Goal: Information Seeking & Learning: Learn about a topic

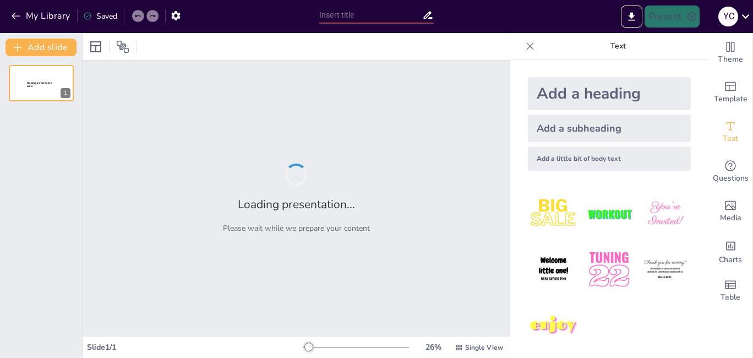
type input "Gestión Integral del Recurso Hídrico en [GEOGRAPHIC_DATA][PERSON_NAME]: Hacia u…"
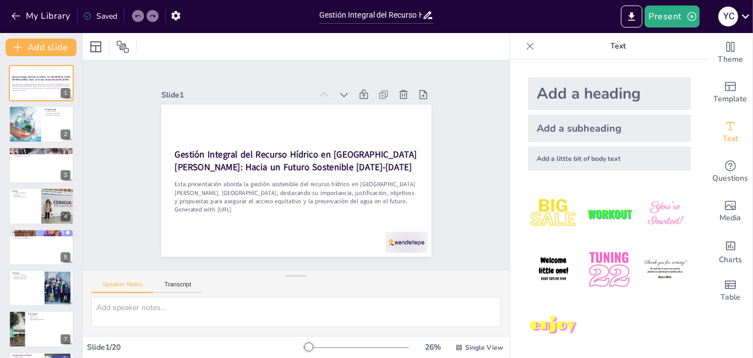
click at [524, 44] on icon at bounding box center [529, 46] width 11 height 11
checkbox input "true"
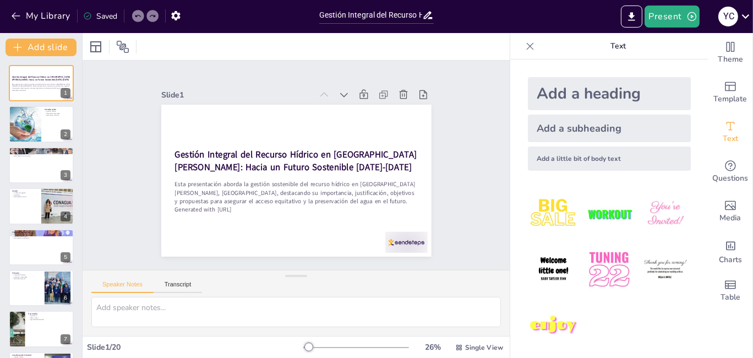
checkbox input "true"
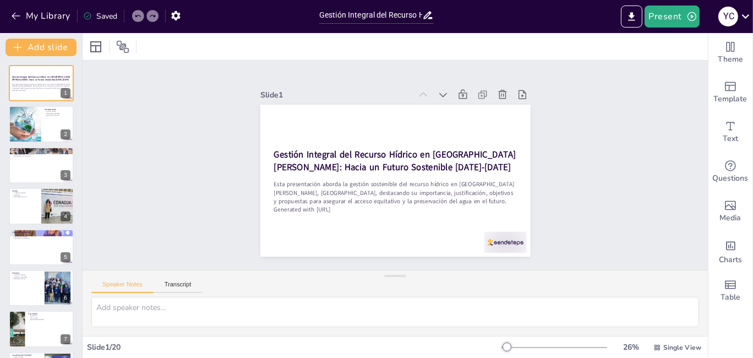
checkbox input "true"
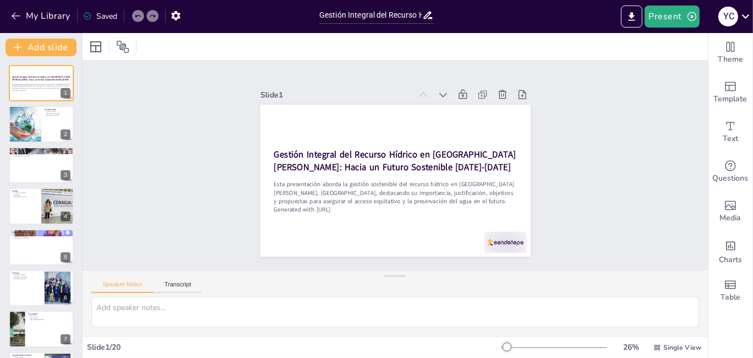
checkbox input "true"
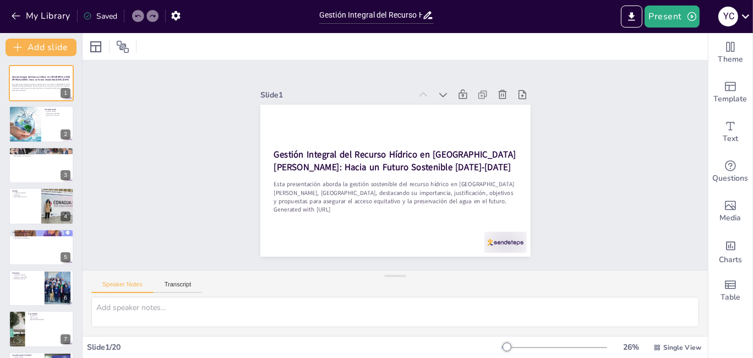
checkbox input "true"
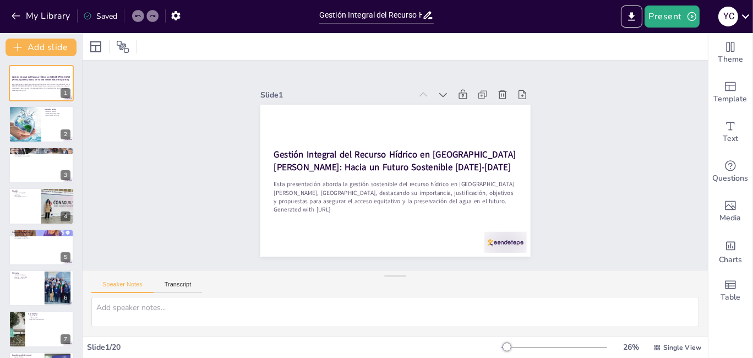
checkbox input "true"
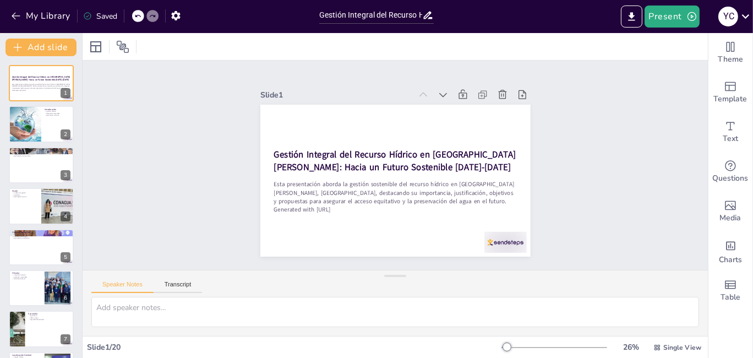
checkbox input "true"
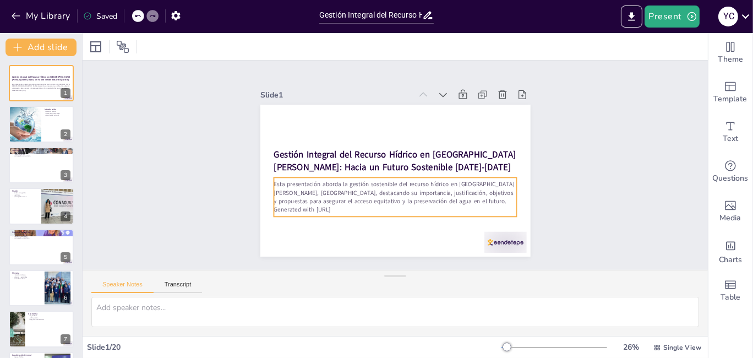
checkbox input "true"
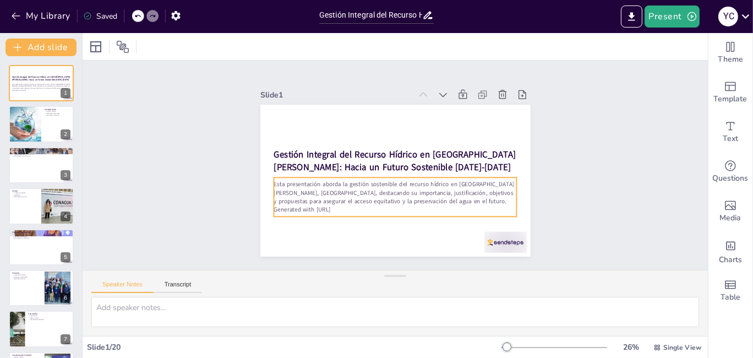
checkbox input "true"
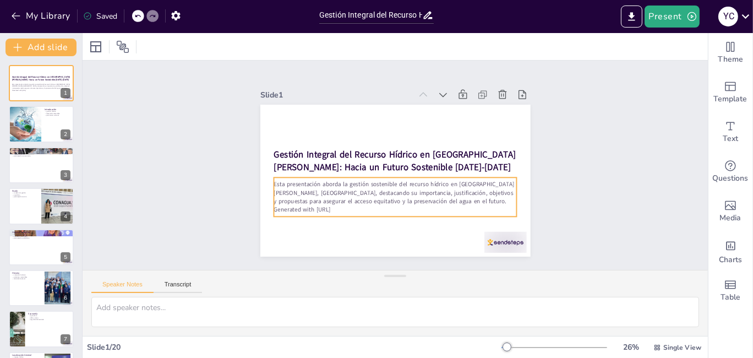
checkbox input "true"
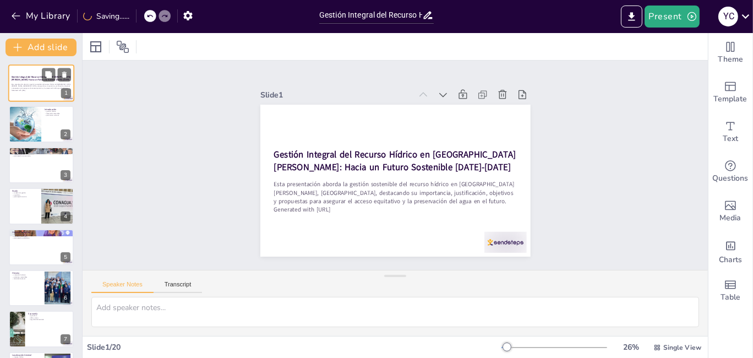
checkbox input "true"
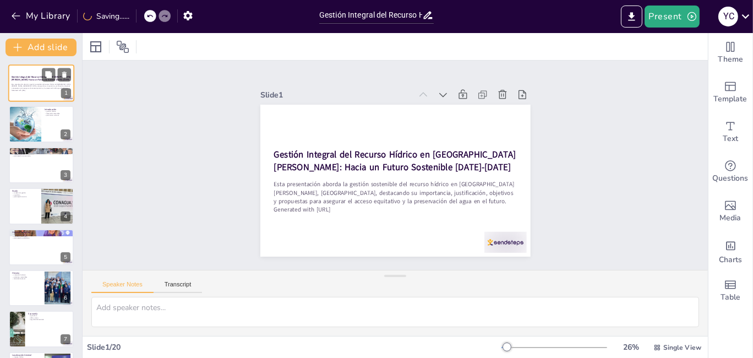
checkbox input "true"
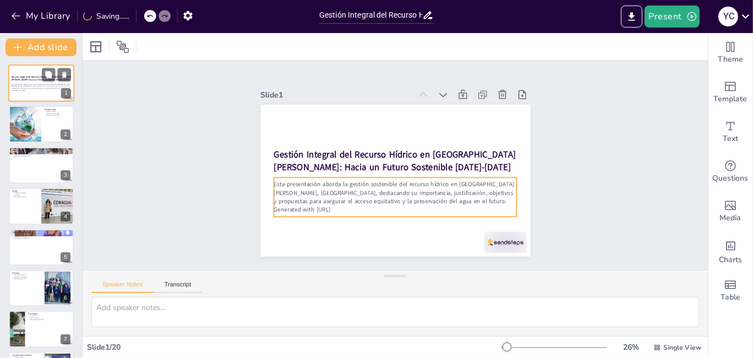
checkbox input "true"
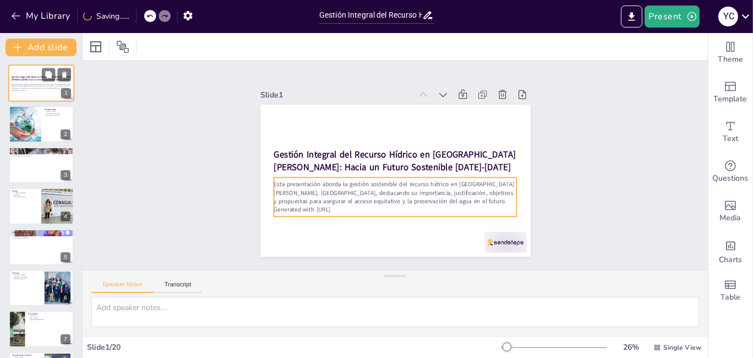
checkbox input "true"
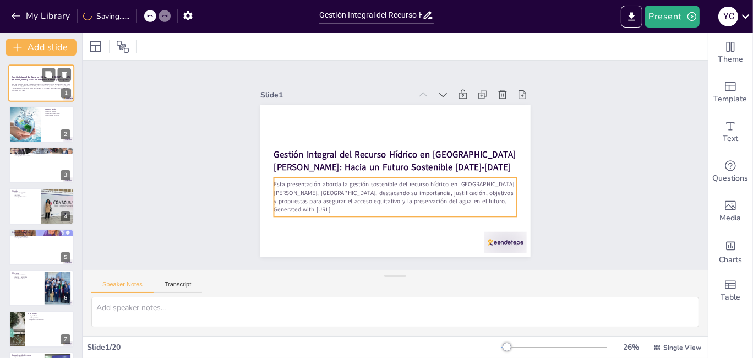
checkbox input "true"
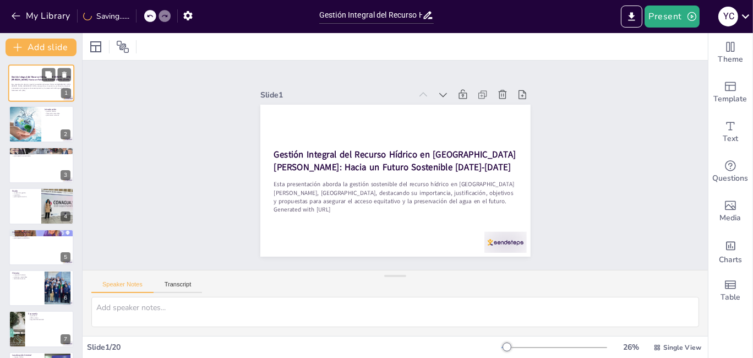
checkbox input "true"
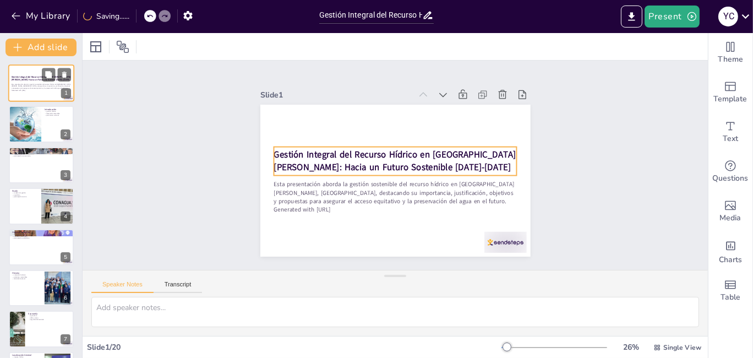
click at [37, 78] on strong "Gestión Integral del Recurso Hídrico en [GEOGRAPHIC_DATA][PERSON_NAME]: Hacia u…" at bounding box center [41, 78] width 59 height 6
checkbox input "true"
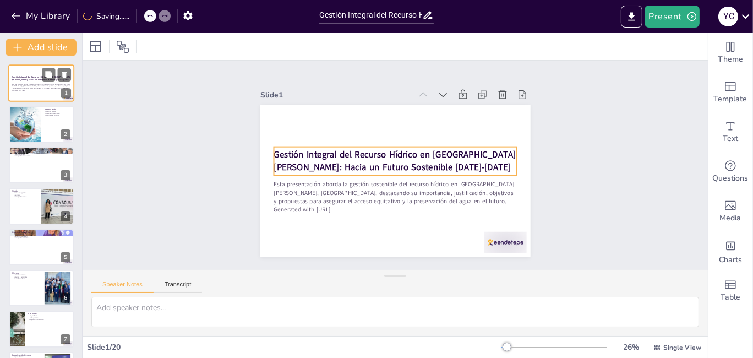
checkbox input "true"
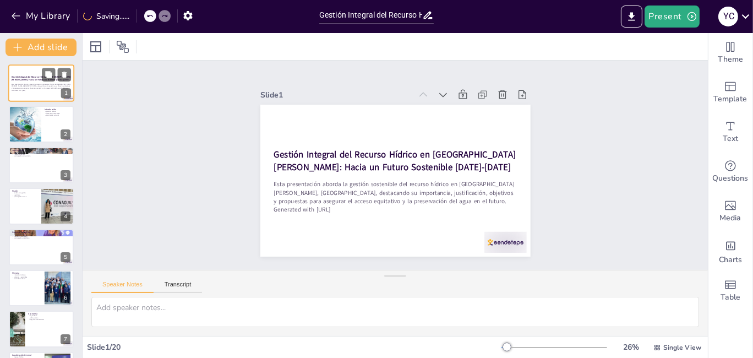
checkbox input "true"
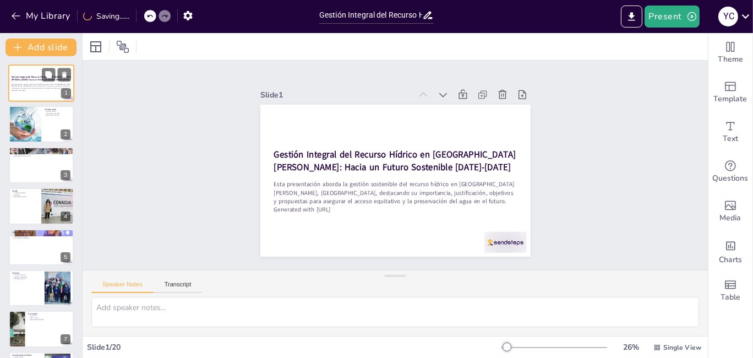
checkbox input "true"
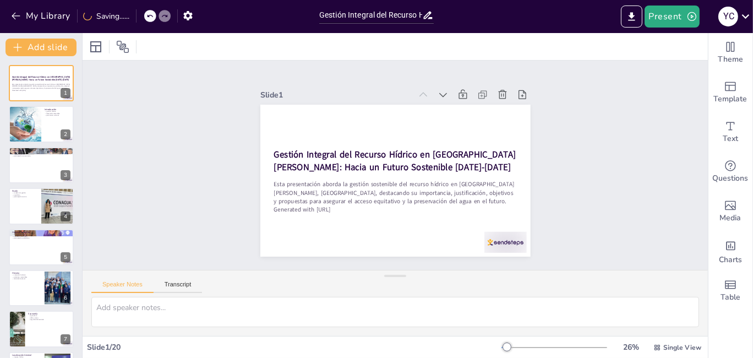
checkbox input "true"
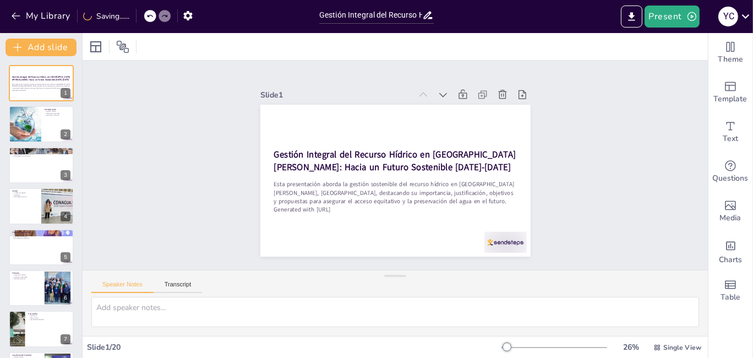
checkbox input "true"
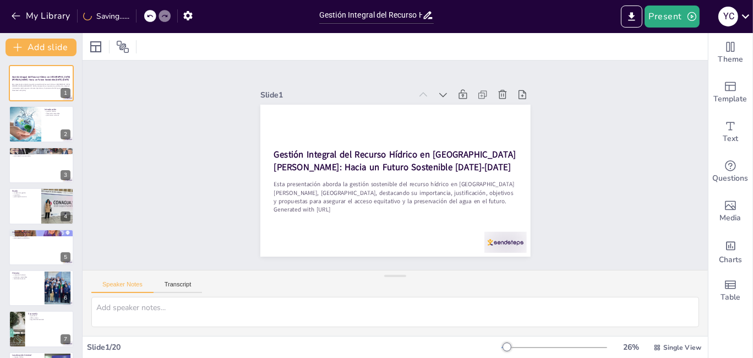
checkbox input "true"
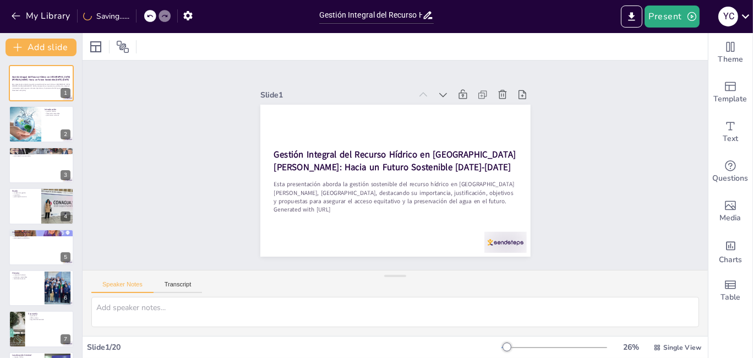
checkbox input "true"
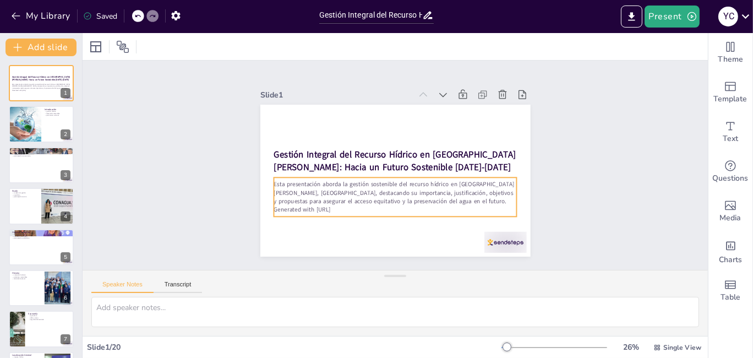
checkbox input "true"
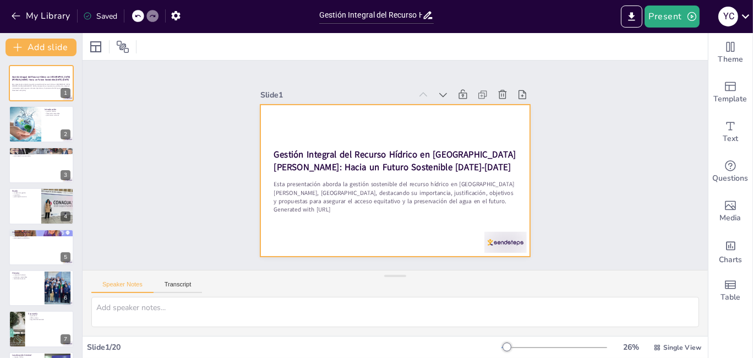
checkbox input "true"
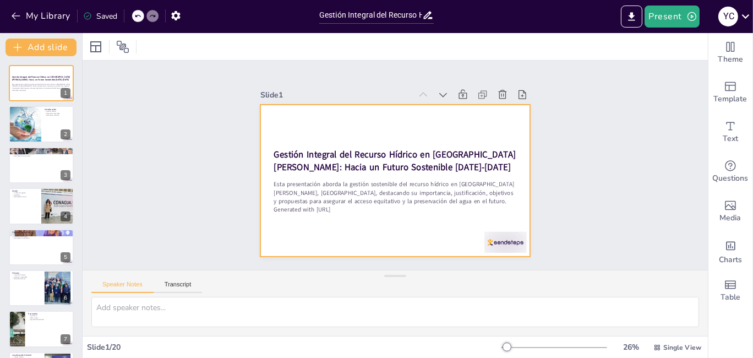
checkbox input "true"
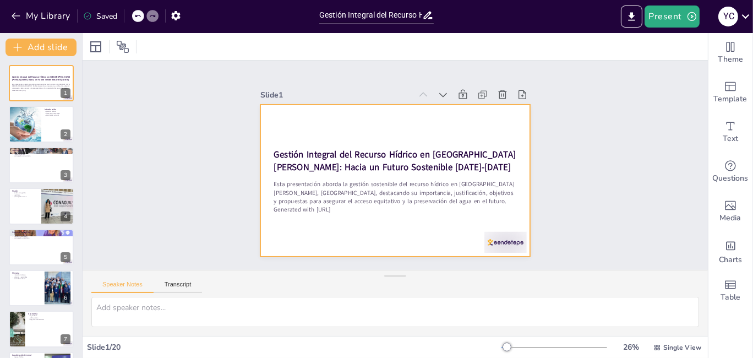
checkbox input "true"
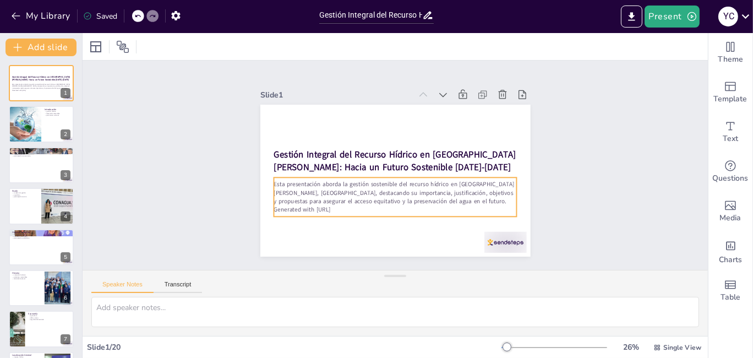
checkbox input "true"
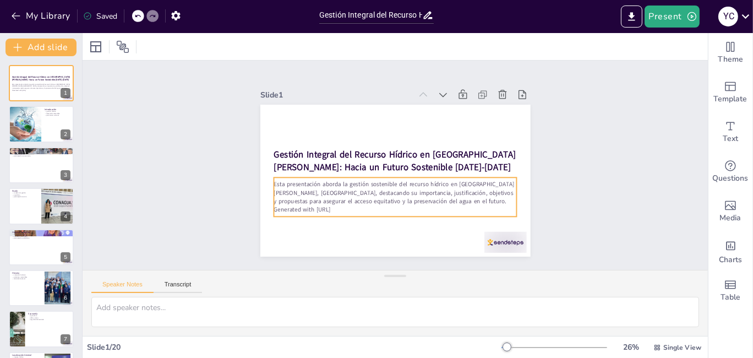
checkbox input "true"
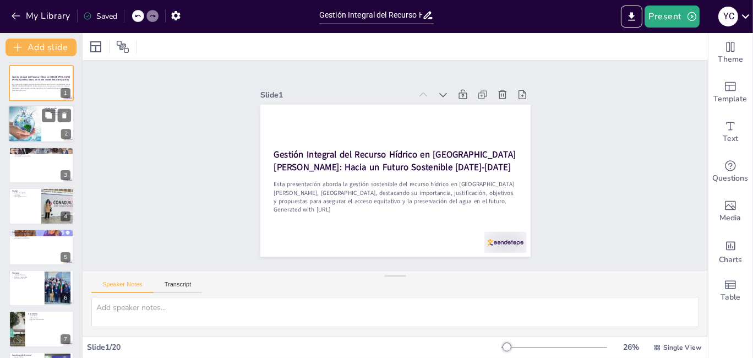
checkbox input "true"
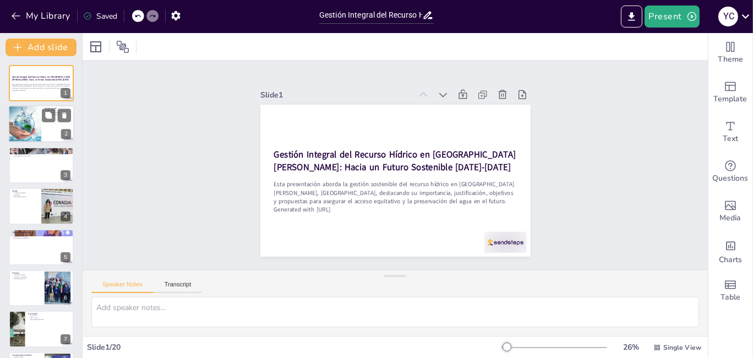
checkbox input "true"
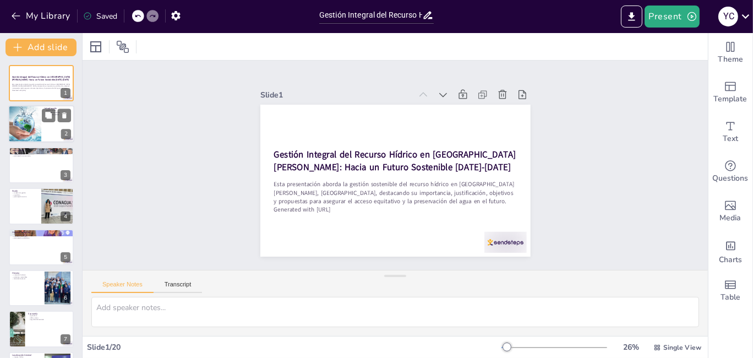
checkbox input "true"
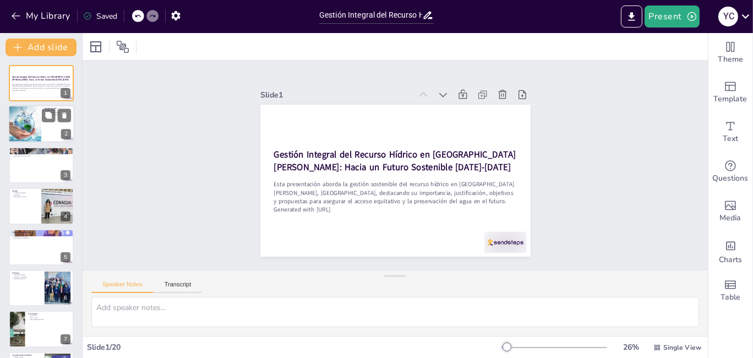
click at [45, 127] on div at bounding box center [41, 124] width 66 height 37
type textarea "La gestión hídrica es un tema crucial para el desarrollo de [GEOGRAPHIC_DATA][P…"
checkbox input "true"
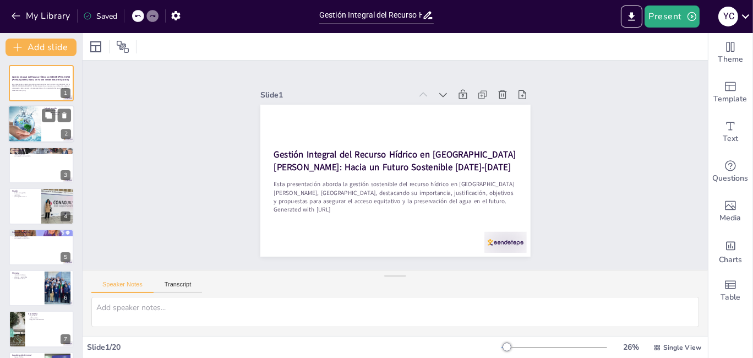
checkbox input "true"
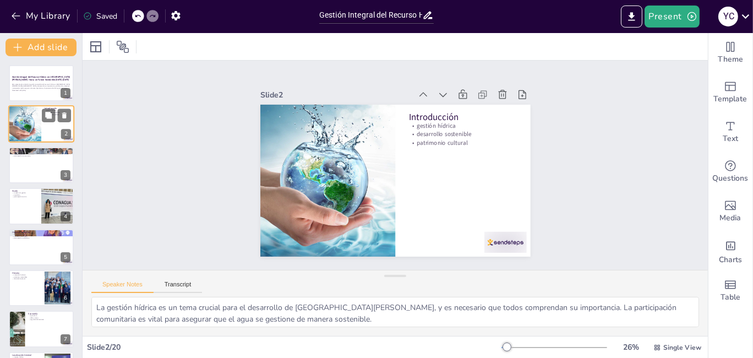
checkbox input "true"
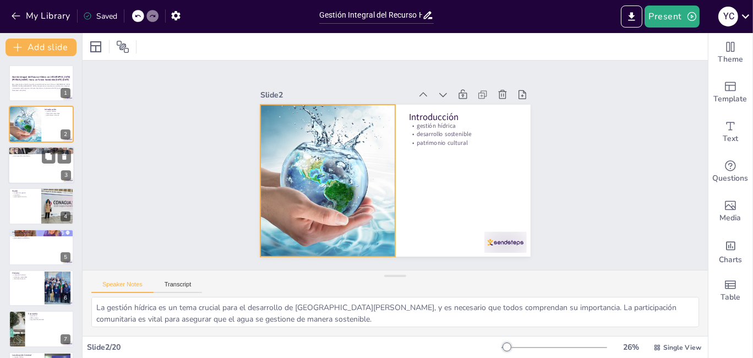
checkbox input "true"
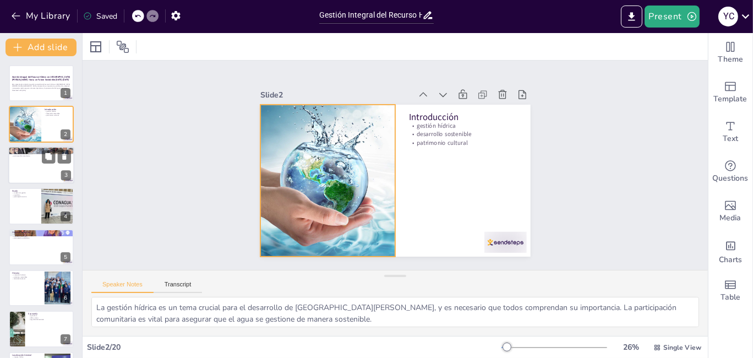
checkbox input "true"
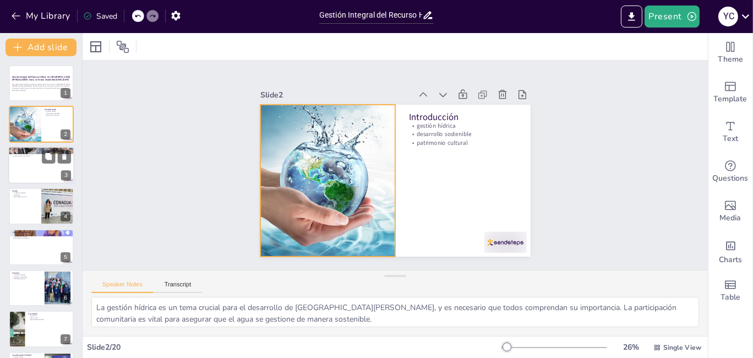
checkbox input "true"
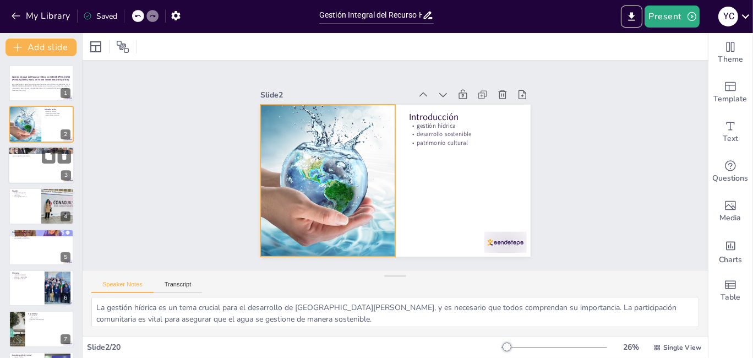
checkbox input "true"
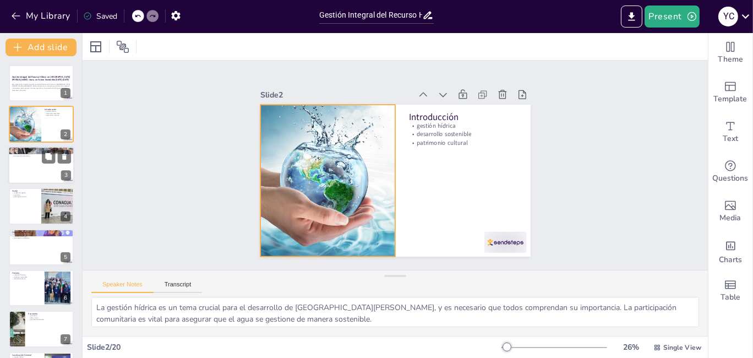
checkbox input "true"
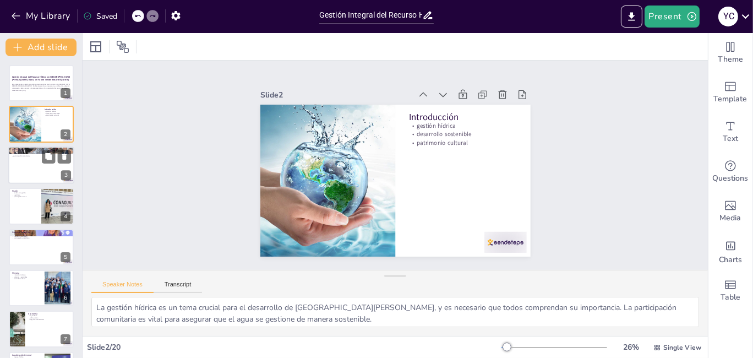
click at [37, 164] on div at bounding box center [41, 164] width 66 height 37
type textarea "La escasez de agua es una crisis que afecta a [GEOGRAPHIC_DATA][PERSON_NAME] y …"
checkbox input "true"
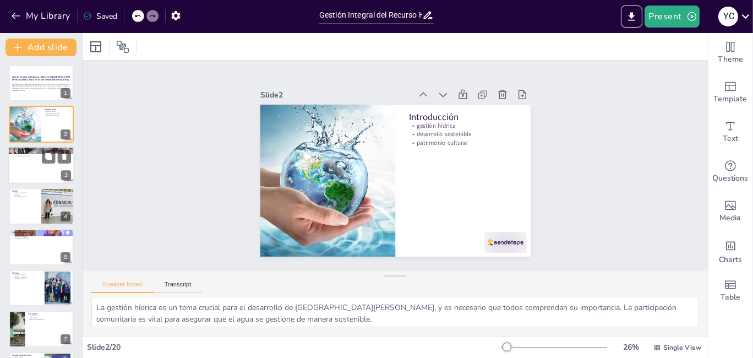
checkbox input "true"
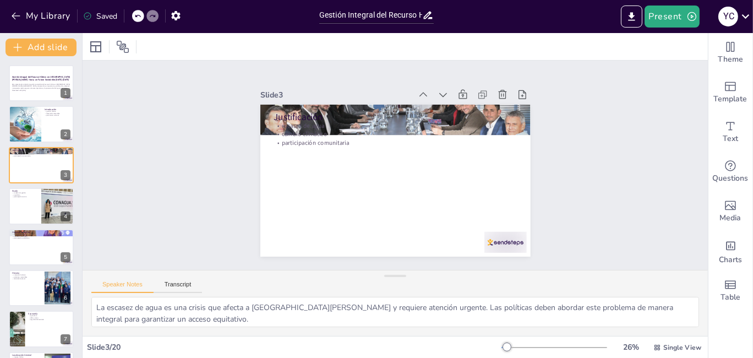
checkbox input "true"
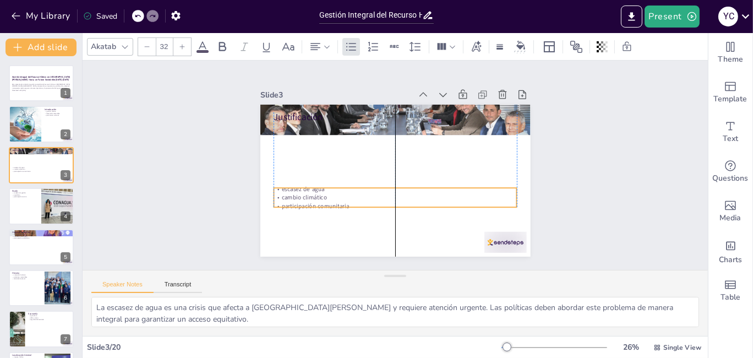
drag, startPoint x: 297, startPoint y: 129, endPoint x: 293, endPoint y: 192, distance: 63.4
click at [293, 193] on p "cambio climático" at bounding box center [394, 197] width 243 height 8
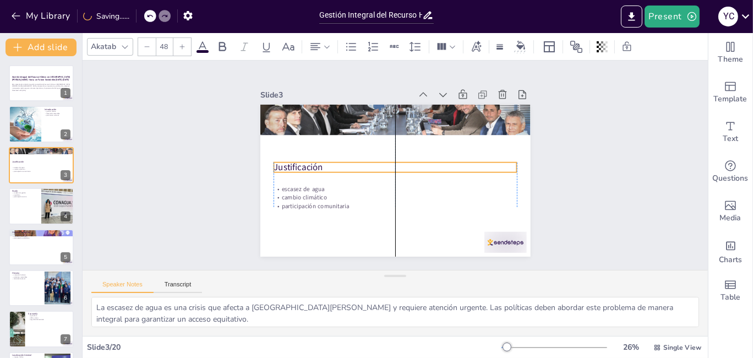
drag, startPoint x: 283, startPoint y: 109, endPoint x: 284, endPoint y: 159, distance: 50.1
click at [284, 159] on p "Justificación" at bounding box center [394, 167] width 243 height 38
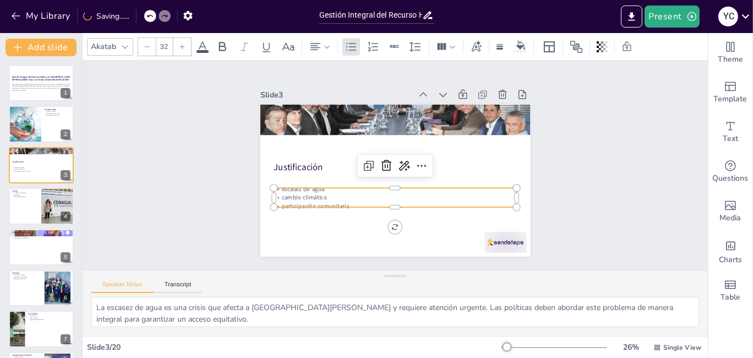
click at [458, 191] on p "cambio climático" at bounding box center [375, 139] width 201 height 150
click at [556, 172] on div "Slide 1 Gestión Integral del Recurso Hídrico en [GEOGRAPHIC_DATA][PERSON_NAME]:…" at bounding box center [395, 165] width 644 height 273
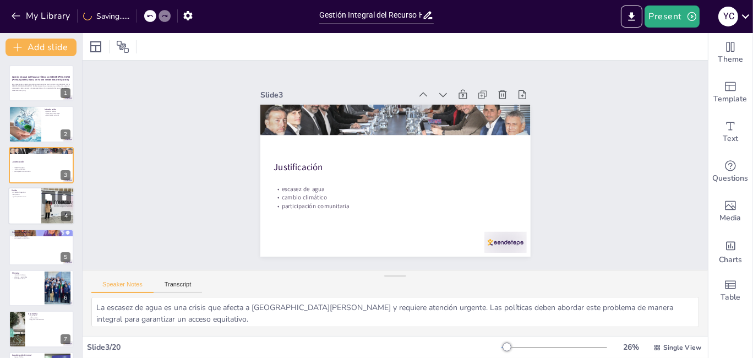
click at [31, 195] on p "equilibrio" at bounding box center [25, 195] width 26 height 2
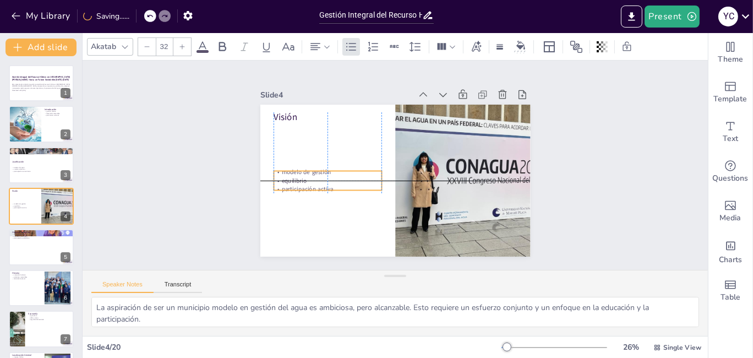
drag, startPoint x: 308, startPoint y: 129, endPoint x: 306, endPoint y: 178, distance: 49.5
click at [306, 178] on p "equilibrio" at bounding box center [326, 173] width 108 height 20
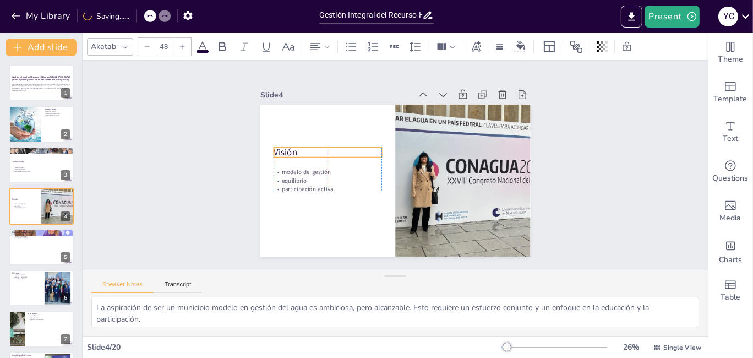
drag, startPoint x: 280, startPoint y: 114, endPoint x: 282, endPoint y: 150, distance: 35.3
click at [282, 150] on p "Visión" at bounding box center [331, 138] width 108 height 35
click at [35, 238] on p "participación ciudadana" at bounding box center [41, 238] width 59 height 2
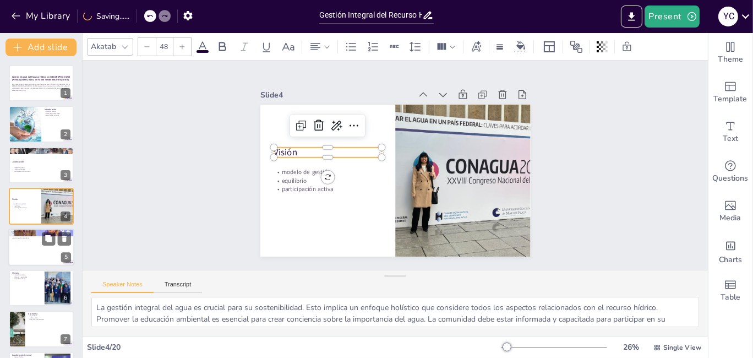
scroll to position [40, 0]
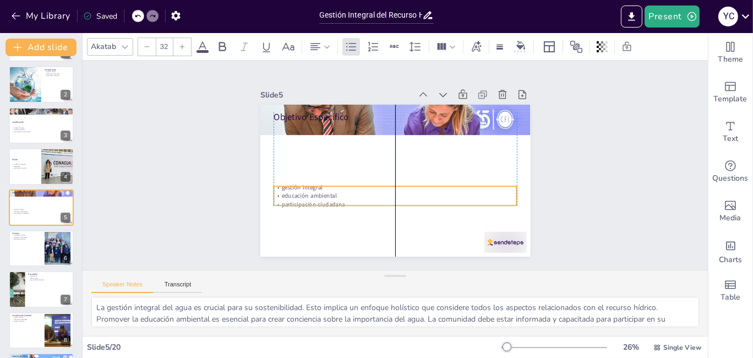
drag, startPoint x: 305, startPoint y: 134, endPoint x: 304, endPoint y: 195, distance: 61.6
click at [304, 195] on p "participación ciudadana" at bounding box center [391, 204] width 243 height 34
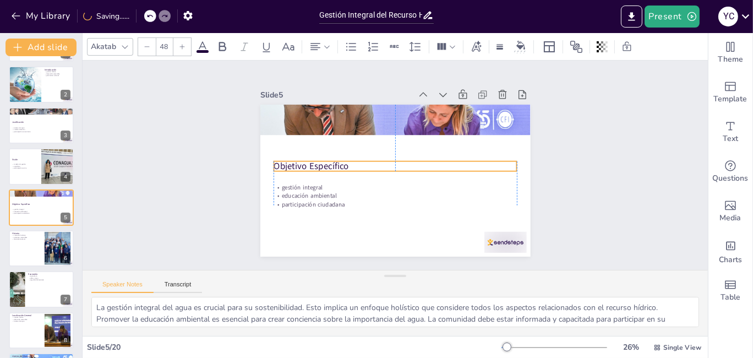
drag, startPoint x: 303, startPoint y: 110, endPoint x: 302, endPoint y: 159, distance: 49.0
click at [302, 160] on p "Objetivo Específico" at bounding box center [394, 166] width 243 height 13
click at [26, 243] on div at bounding box center [41, 247] width 66 height 37
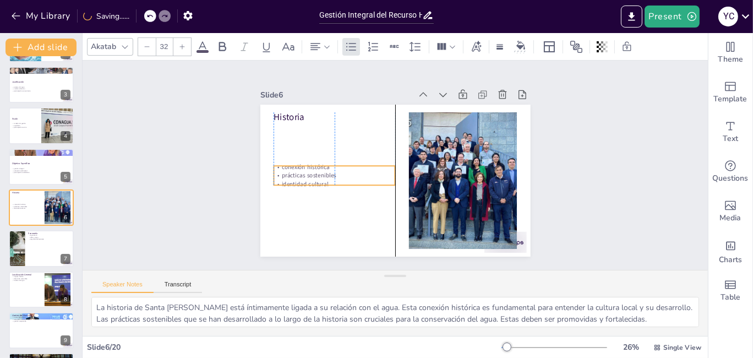
drag, startPoint x: 306, startPoint y: 128, endPoint x: 306, endPoint y: 169, distance: 41.3
click at [306, 169] on p "prácticas sostenibles" at bounding box center [334, 168] width 122 height 21
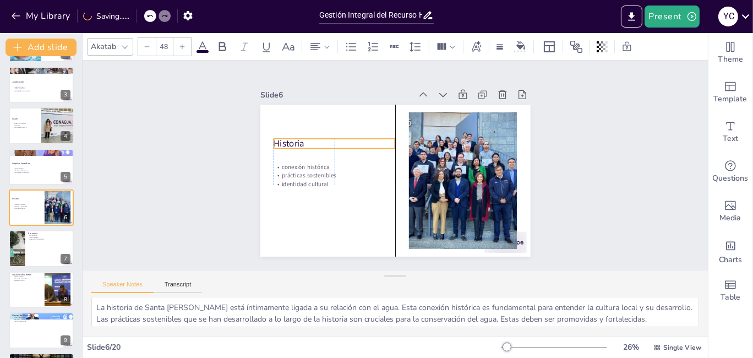
drag, startPoint x: 282, startPoint y: 113, endPoint x: 286, endPoint y: 139, distance: 26.7
click at [286, 139] on p "Historia" at bounding box center [343, 126] width 119 height 50
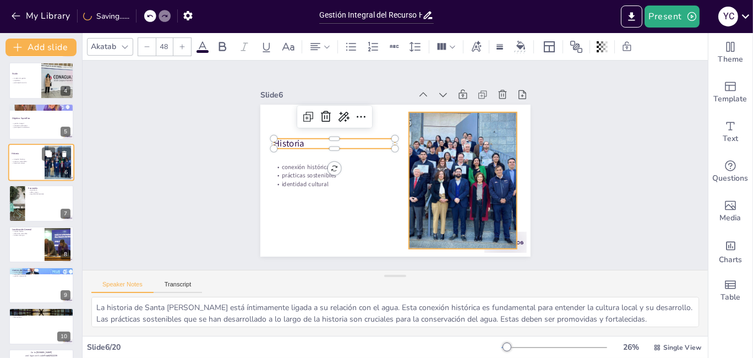
click at [53, 177] on div at bounding box center [58, 163] width 42 height 34
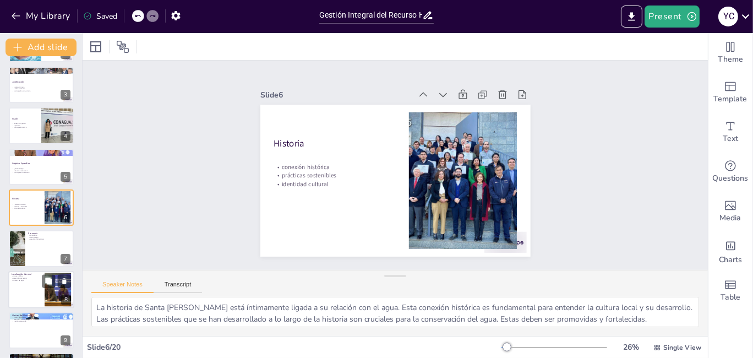
click at [34, 285] on div at bounding box center [41, 289] width 66 height 37
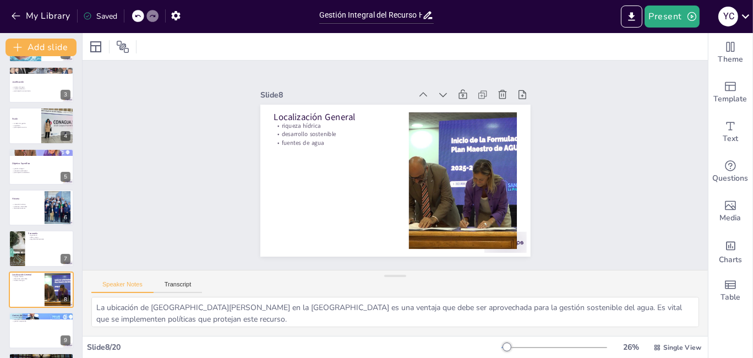
scroll to position [162, 0]
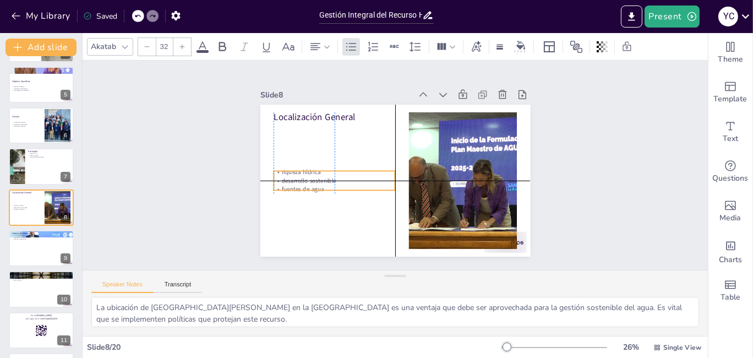
drag, startPoint x: 305, startPoint y: 123, endPoint x: 306, endPoint y: 173, distance: 50.6
click at [306, 173] on div "riqueza hídrica desarrollo sostenible fuentes de agua" at bounding box center [334, 180] width 122 height 25
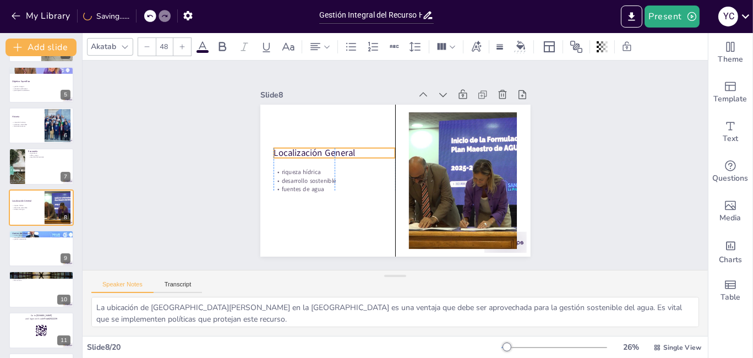
drag, startPoint x: 305, startPoint y: 112, endPoint x: 305, endPoint y: 147, distance: 35.8
click at [305, 147] on p "Localización General" at bounding box center [336, 146] width 122 height 25
click at [25, 250] on div at bounding box center [41, 248] width 65 height 36
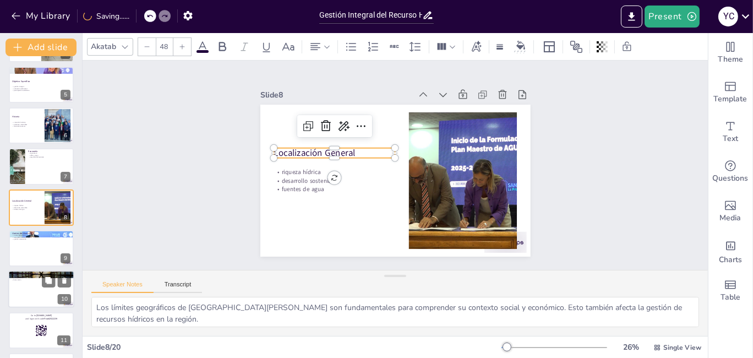
scroll to position [204, 0]
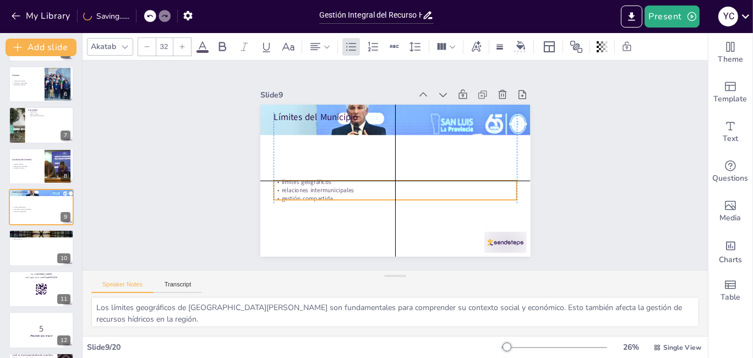
drag, startPoint x: 291, startPoint y: 125, endPoint x: 294, endPoint y: 183, distance: 57.9
click at [294, 183] on div "límites geográficos relaciones intermunicipales gestión compartida" at bounding box center [378, 183] width 198 height 181
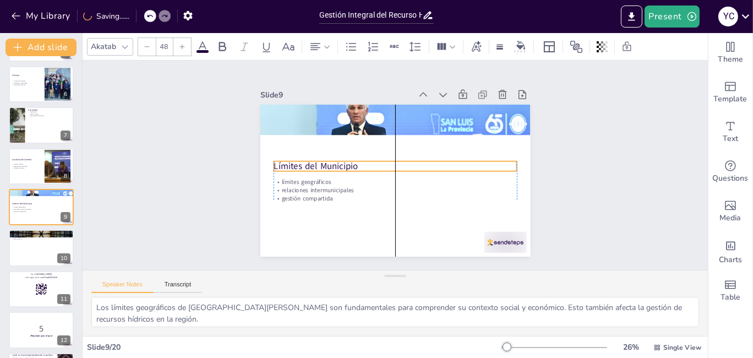
drag, startPoint x: 293, startPoint y: 112, endPoint x: 295, endPoint y: 161, distance: 49.0
click at [295, 161] on p "Límites del Municipio" at bounding box center [394, 166] width 243 height 38
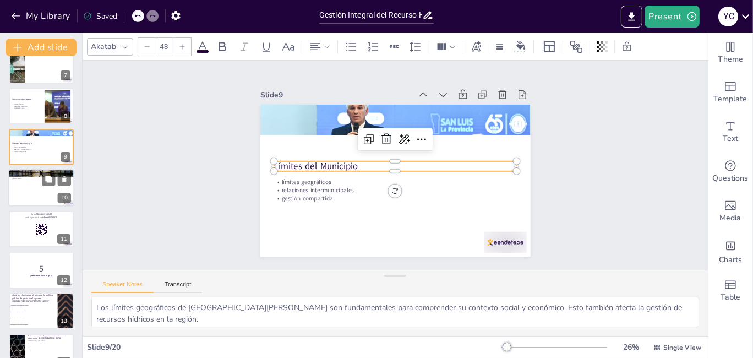
click at [40, 172] on p "El Agua como Recurso Vital" at bounding box center [41, 172] width 59 height 3
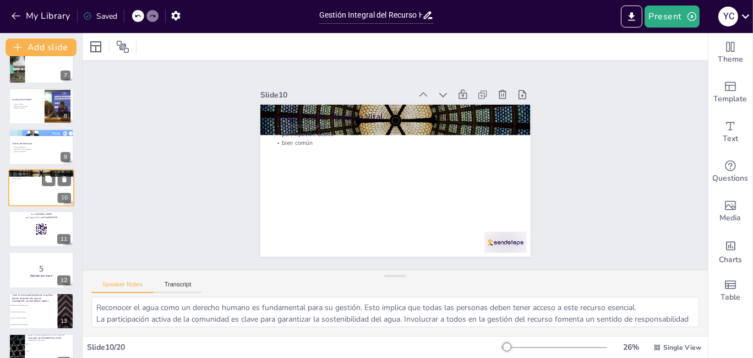
scroll to position [244, 0]
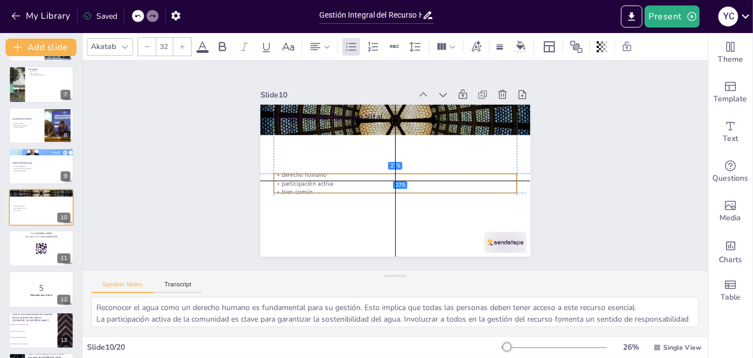
drag, startPoint x: 272, startPoint y: 128, endPoint x: 272, endPoint y: 180, distance: 51.7
click at [272, 180] on p "participación activa" at bounding box center [393, 183] width 243 height 34
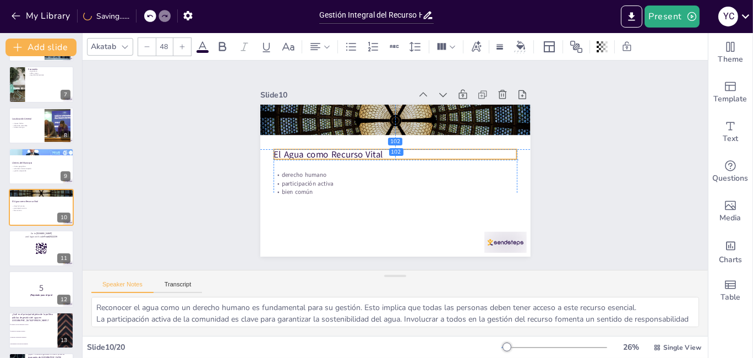
drag, startPoint x: 270, startPoint y: 110, endPoint x: 272, endPoint y: 148, distance: 38.0
click at [275, 148] on p "El Agua como Recurso Vital" at bounding box center [396, 154] width 243 height 38
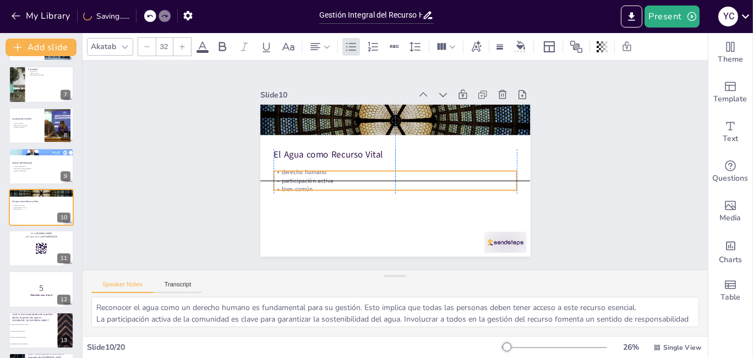
click at [341, 105] on div "El Agua como Recurso Vital derecho humano participación activa bien común" at bounding box center [395, 105] width 270 height 0
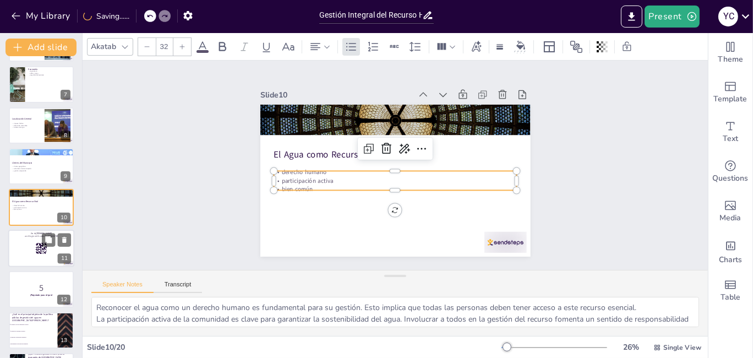
click at [36, 239] on div at bounding box center [41, 247] width 66 height 37
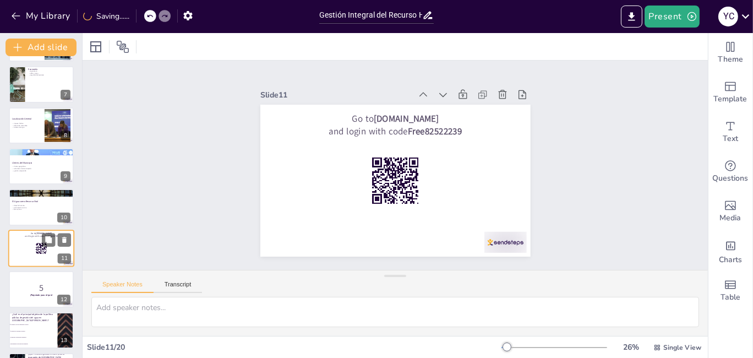
scroll to position [285, 0]
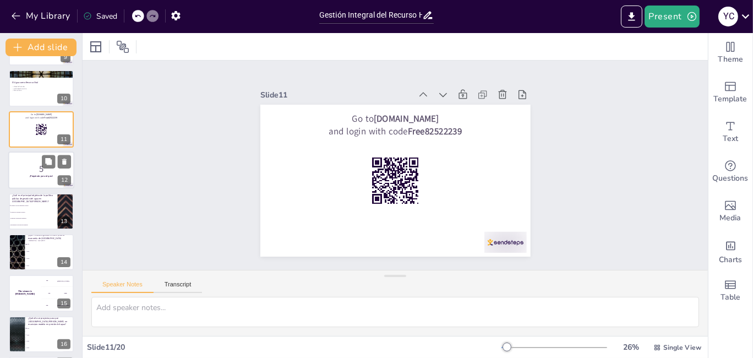
click at [26, 160] on div at bounding box center [41, 169] width 66 height 37
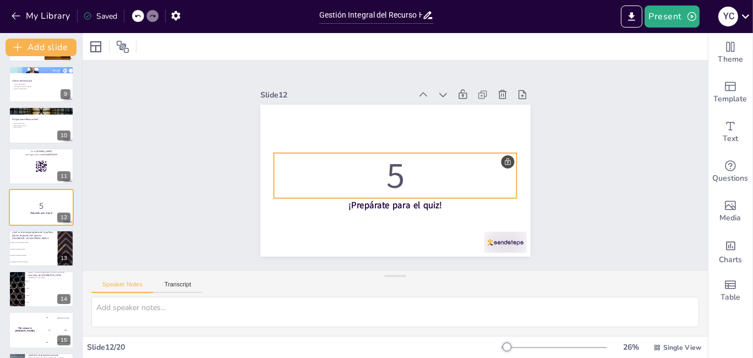
click at [399, 185] on p "5" at bounding box center [394, 175] width 243 height 51
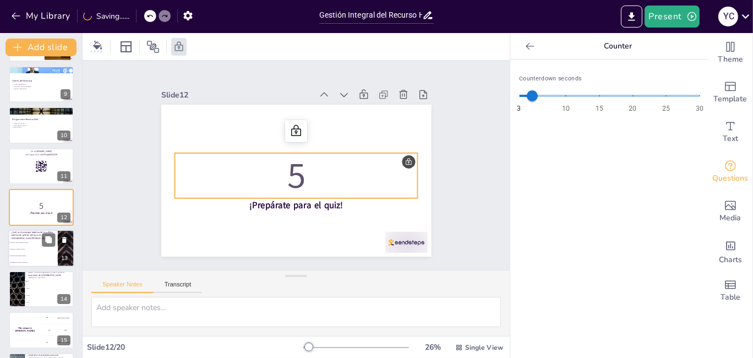
click at [27, 234] on p "¿Cuál es el principal objetivo de la política pública de gestión del agua en [G…" at bounding box center [33, 234] width 43 height 9
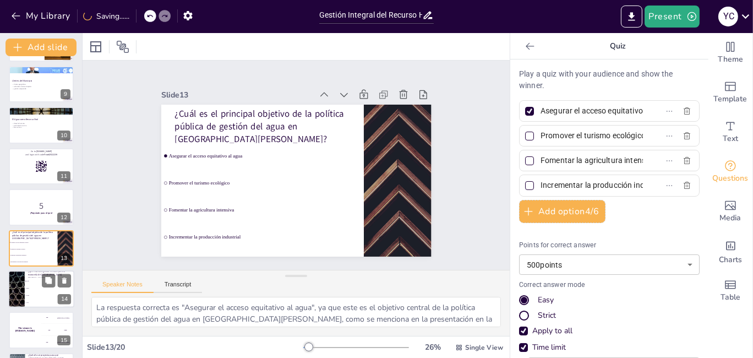
scroll to position [367, 0]
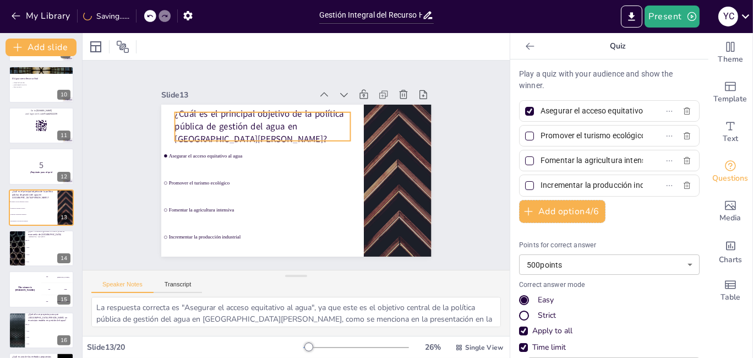
click at [260, 124] on p "¿Cuál es el principal objetivo de la política pública de gestión del agua en [G…" at bounding box center [266, 123] width 178 height 56
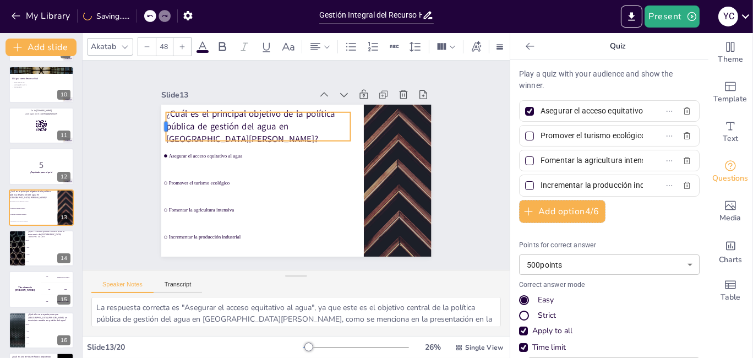
drag, startPoint x: 165, startPoint y: 119, endPoint x: 156, endPoint y: 120, distance: 8.8
click at [160, 120] on div at bounding box center [166, 112] width 12 height 29
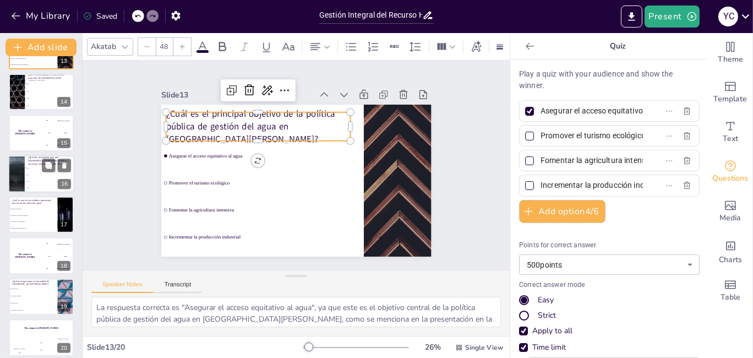
click at [39, 167] on span "2035" at bounding box center [49, 168] width 47 height 2
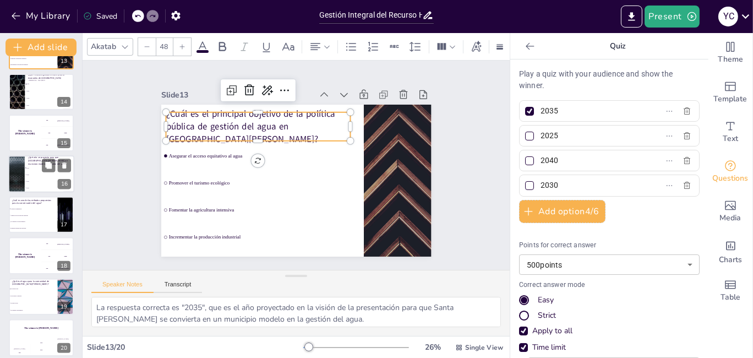
scroll to position [490, 0]
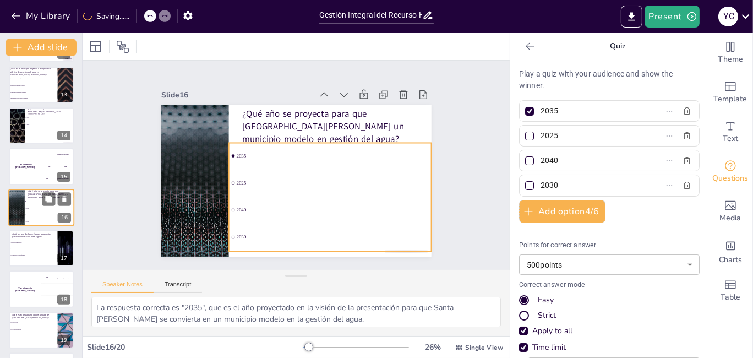
click at [37, 207] on span "2025" at bounding box center [49, 208] width 47 height 2
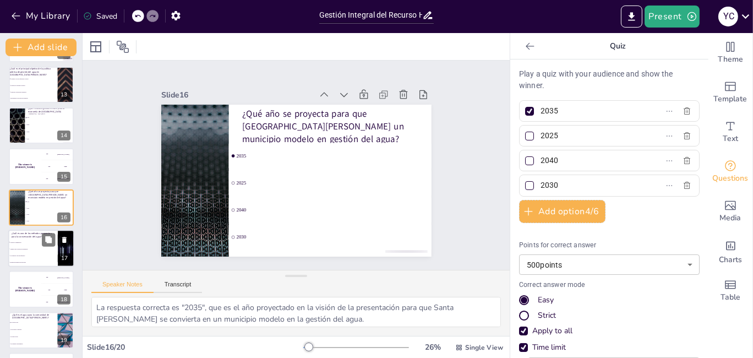
click at [31, 235] on p "¿Cuál es uno de los métodos propuestos para la conservación del agua?" at bounding box center [33, 235] width 43 height 6
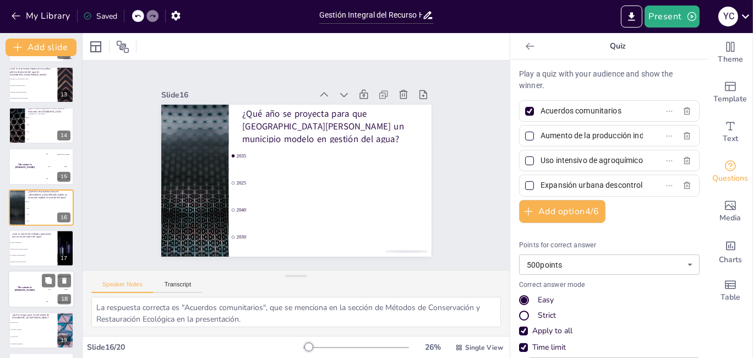
scroll to position [529, 0]
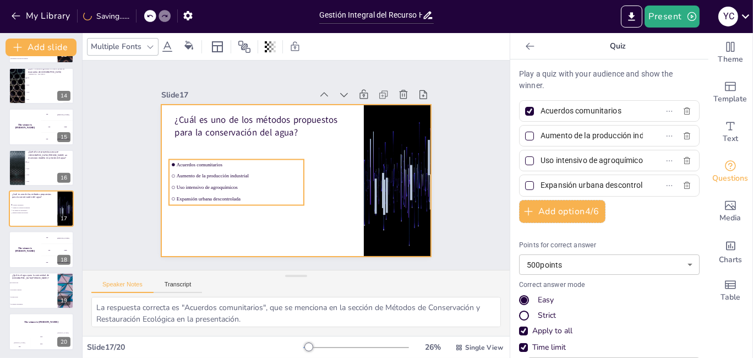
drag, startPoint x: 262, startPoint y: 198, endPoint x: 270, endPoint y: 215, distance: 18.2
click at [270, 119] on div "¿Cuál es uno de los métodos propuestos para la conservación del agua? Acuerdos …" at bounding box center [302, 105] width 268 height 28
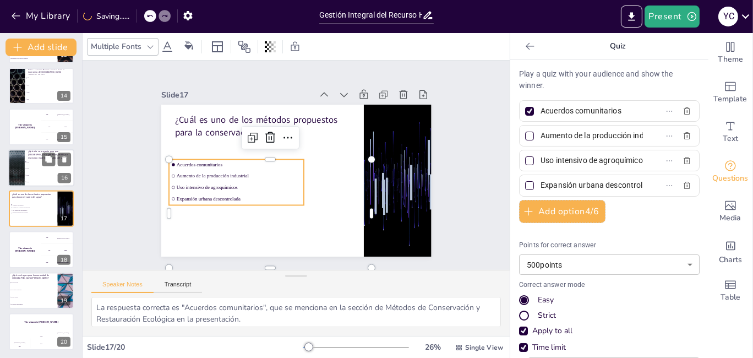
click at [48, 172] on li "2040" at bounding box center [50, 175] width 50 height 7
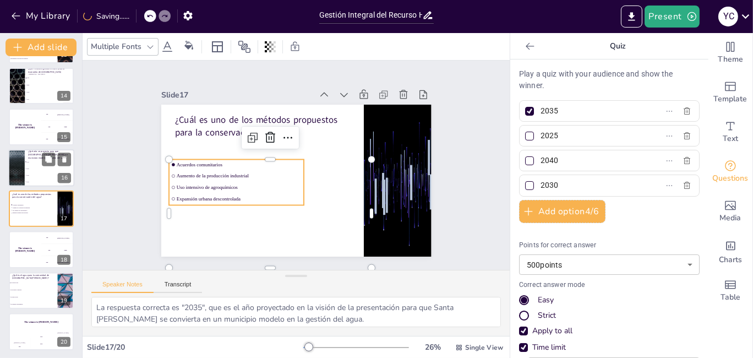
scroll to position [490, 0]
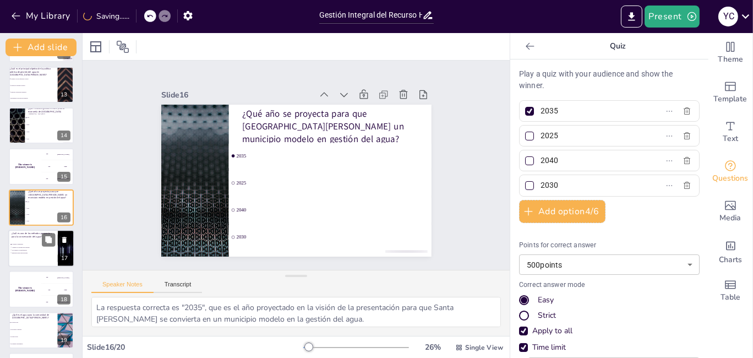
click at [30, 239] on div at bounding box center [41, 247] width 66 height 37
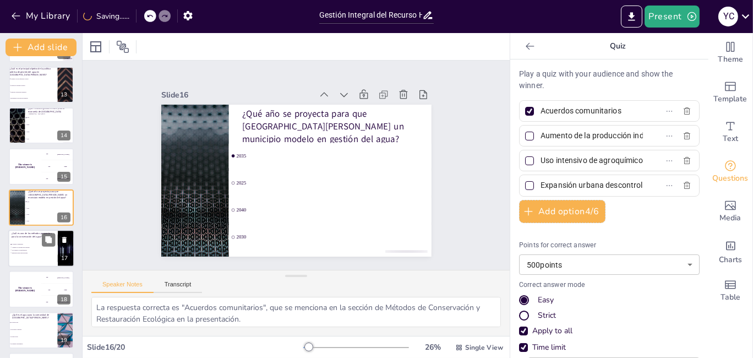
scroll to position [529, 0]
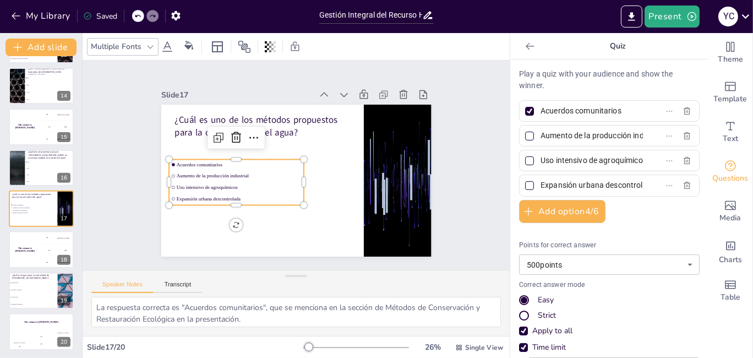
click at [172, 153] on input "checkbox" at bounding box center [173, 151] width 3 height 3
click at [31, 245] on div "The winner is [PERSON_NAME]" at bounding box center [24, 249] width 33 height 37
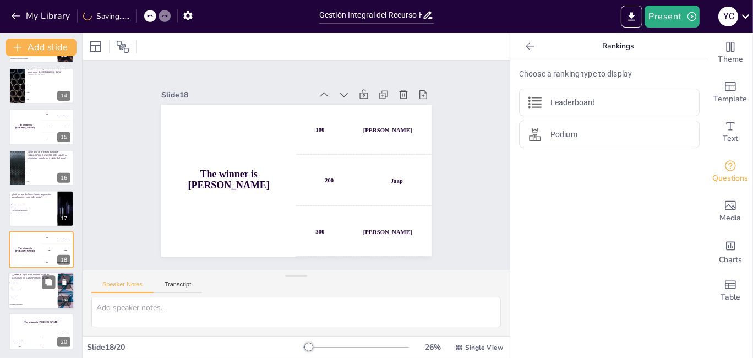
click at [20, 283] on li "Un recurso vital" at bounding box center [33, 282] width 50 height 7
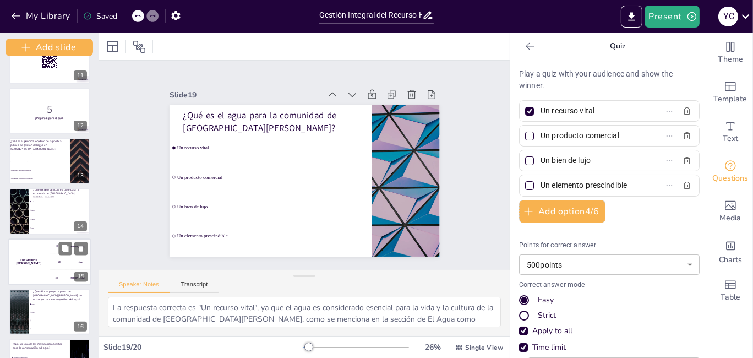
drag, startPoint x: 77, startPoint y: 266, endPoint x: 75, endPoint y: 277, distance: 11.1
click at [75, 277] on div "Add slide Gestión Integral del Recurso Hídrico en [GEOGRAPHIC_DATA][PERSON_NAME…" at bounding box center [49, 195] width 99 height 325
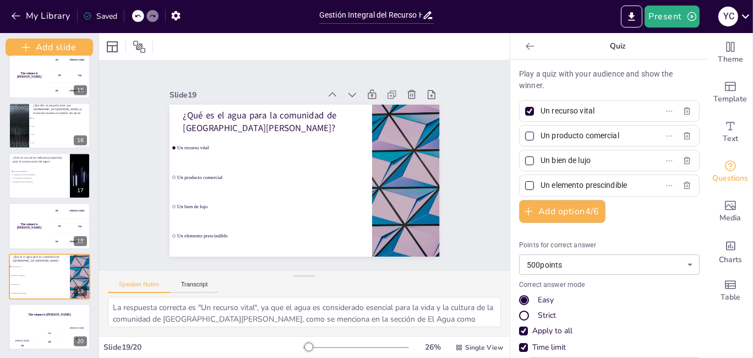
scroll to position [715, 0]
